Goal: Find specific page/section: Find specific page/section

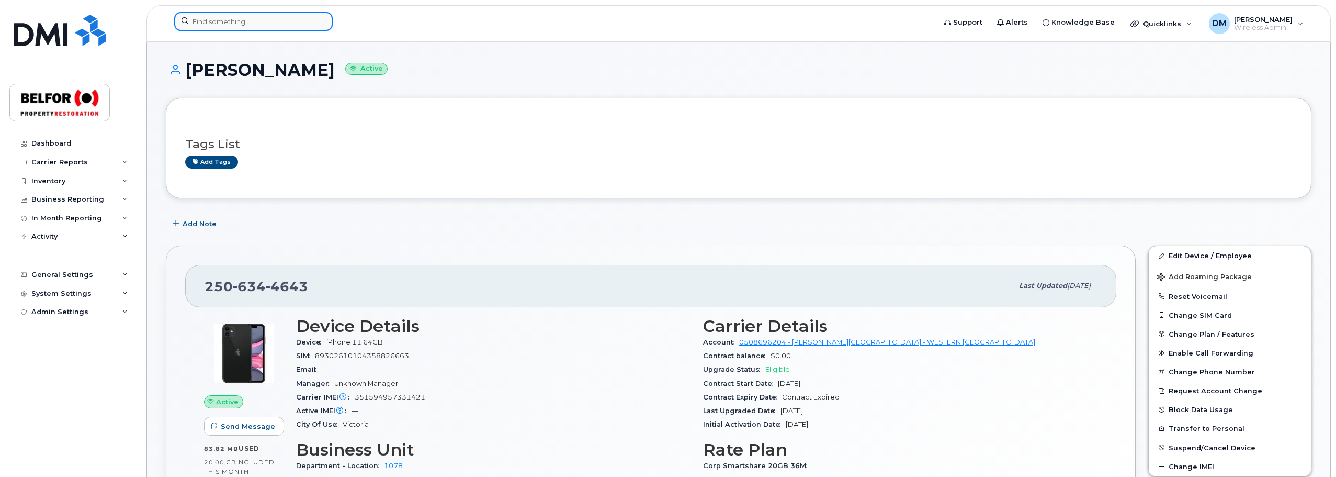
click at [218, 22] on input at bounding box center [253, 21] width 158 height 19
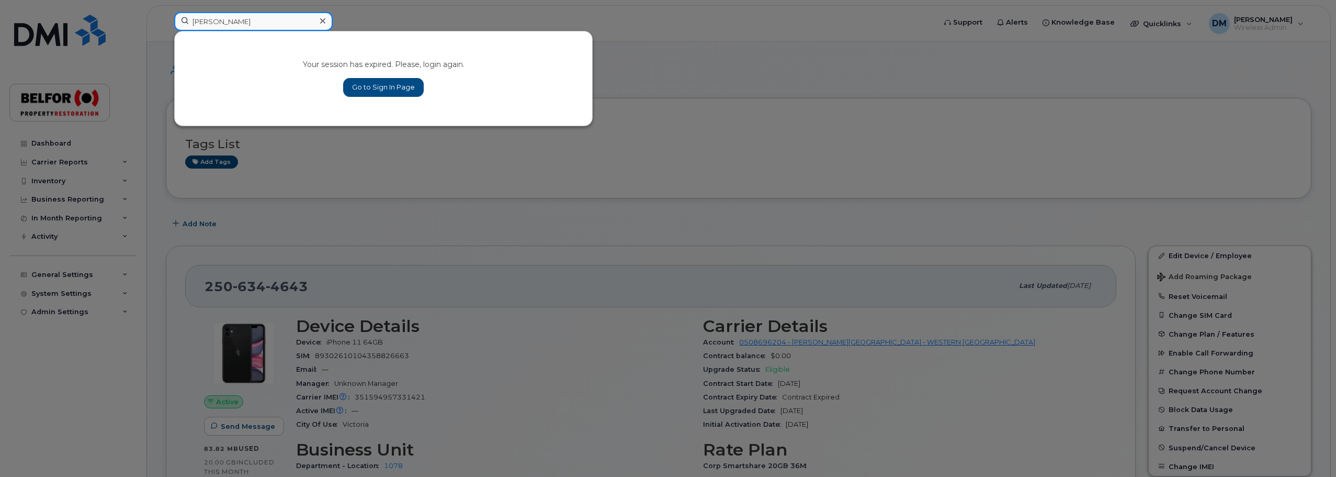
type input "lucas"
click at [384, 94] on link "Go to Sign In Page" at bounding box center [383, 87] width 81 height 19
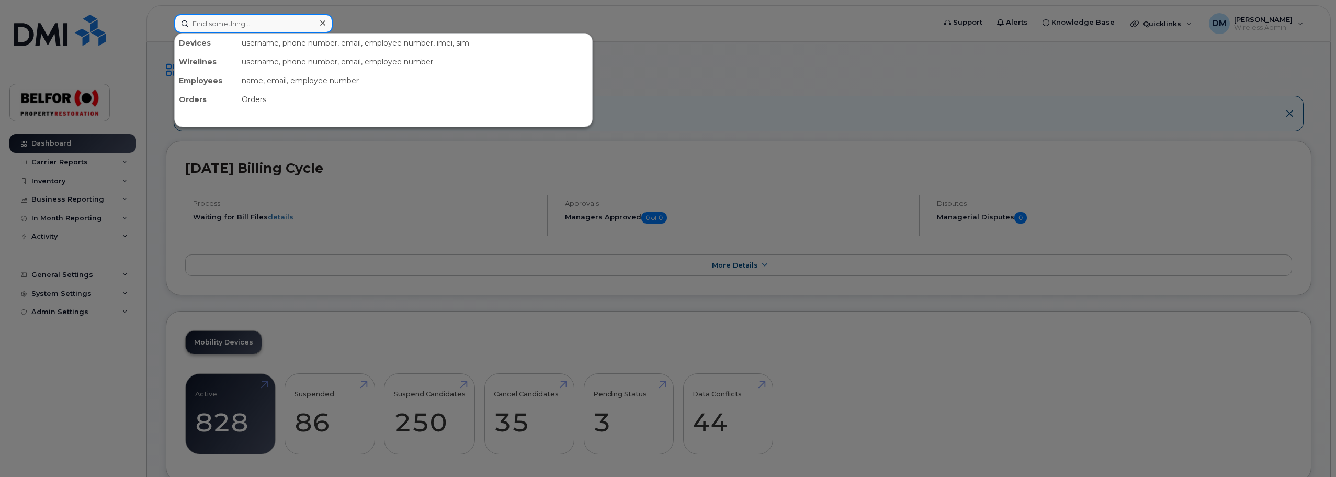
click at [202, 25] on input at bounding box center [253, 23] width 158 height 19
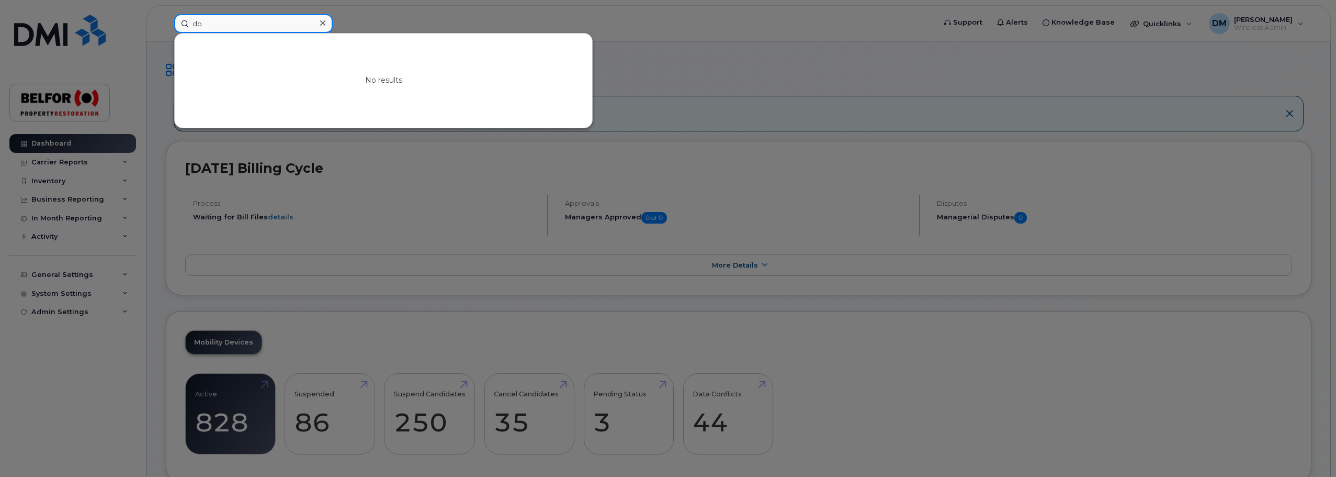
type input "d"
type input "l"
click at [161, 29] on div at bounding box center [668, 238] width 1336 height 477
